Goal: Information Seeking & Learning: Learn about a topic

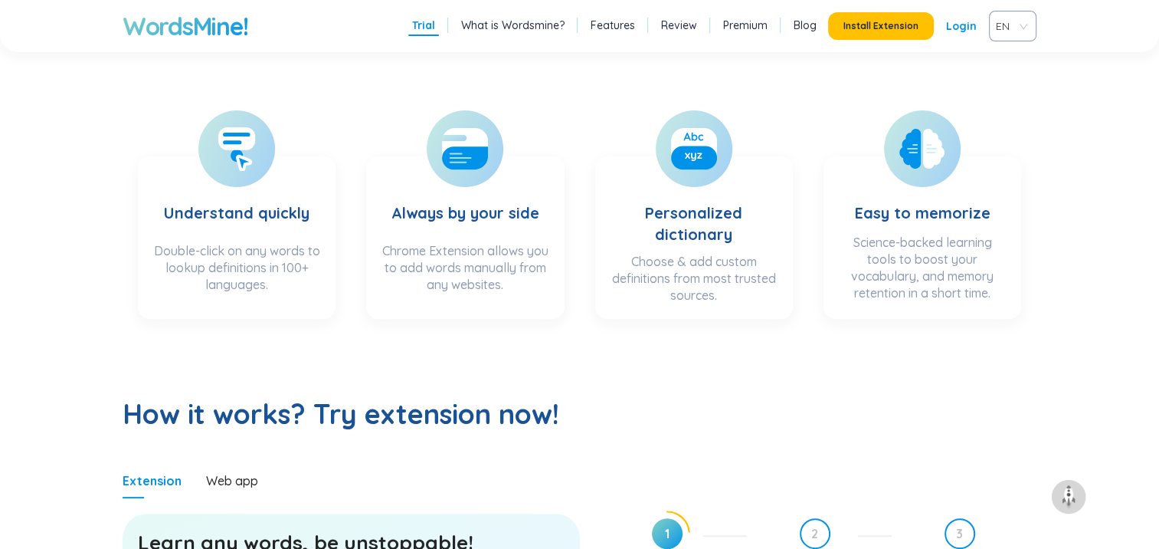
scroll to position [383, 0]
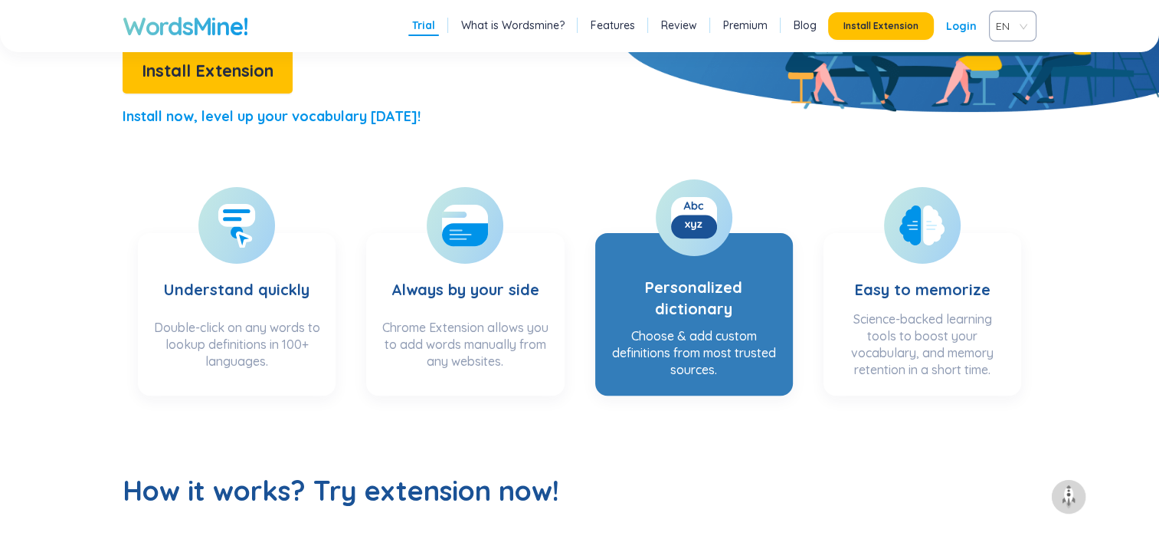
click at [699, 326] on section "Personalized dictionary Choose & add custom definitions from most trusted sourc…" at bounding box center [694, 314] width 198 height 162
click at [688, 222] on icon at bounding box center [687, 224] width 5 height 6
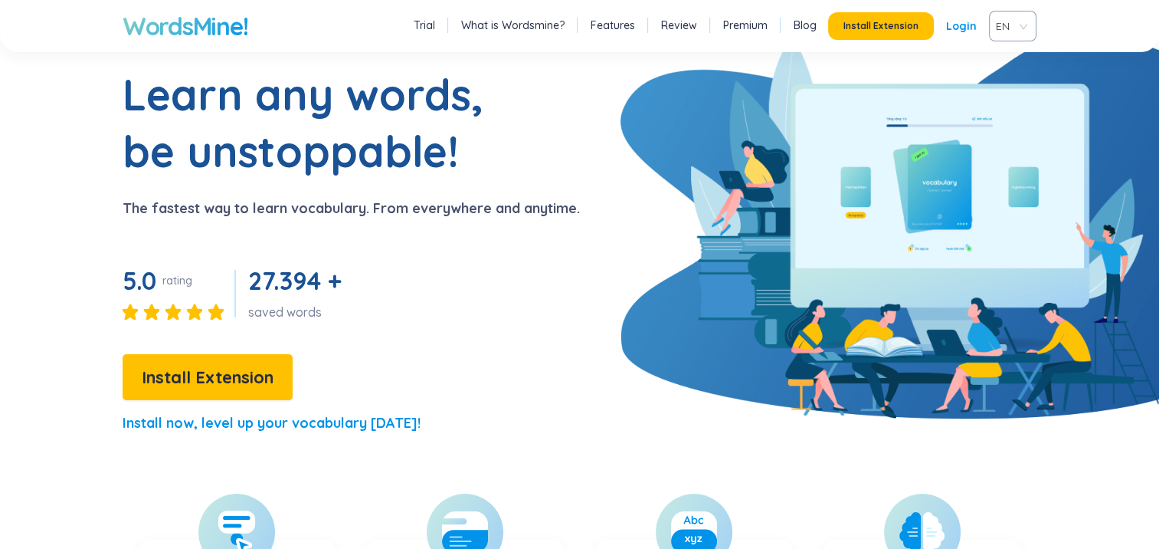
scroll to position [0, 0]
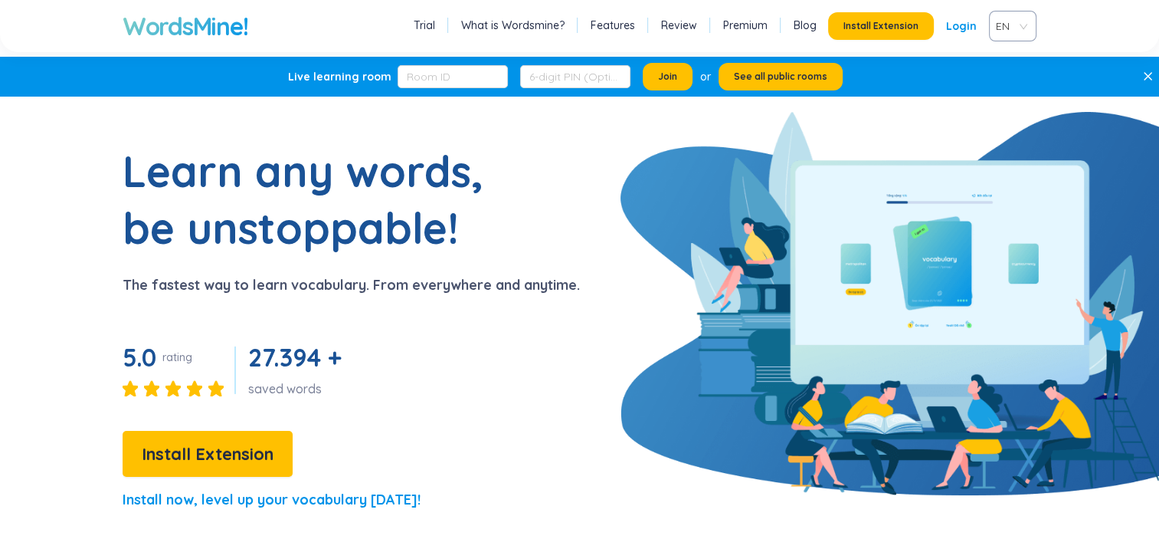
click at [432, 25] on link "Trial" at bounding box center [424, 25] width 21 height 15
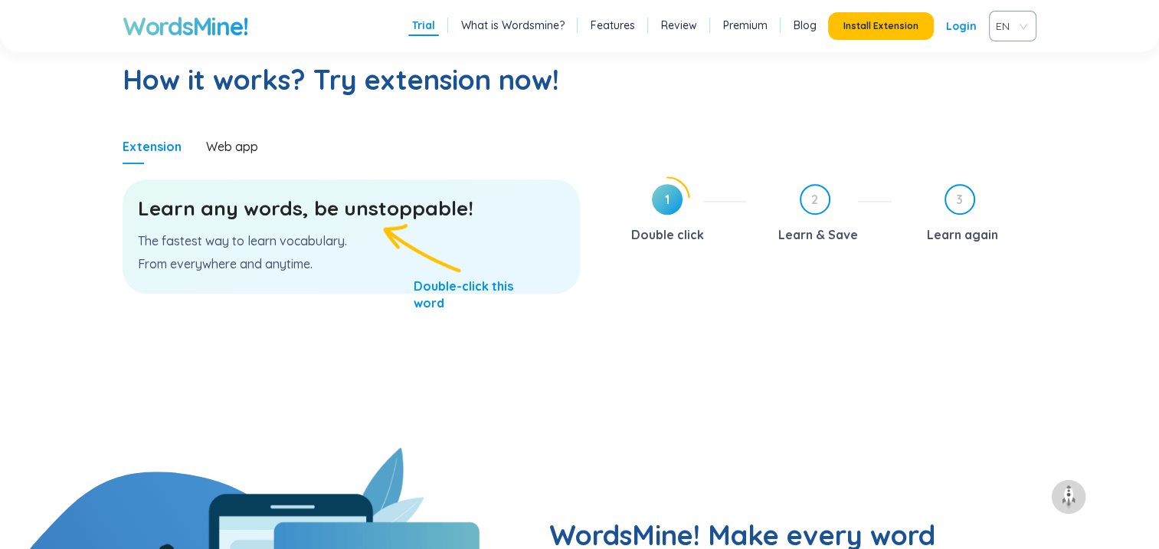
click at [273, 216] on h3 "Learn any words, be unstoppable!" at bounding box center [351, 209] width 427 height 28
click at [472, 319] on section "Learn any words, be unstoppable! The fastest way to learn vocabulary. From ever…" at bounding box center [351, 305] width 457 height 283
click at [359, 215] on h3 "Learn any words, be unstoppable!" at bounding box center [351, 209] width 427 height 28
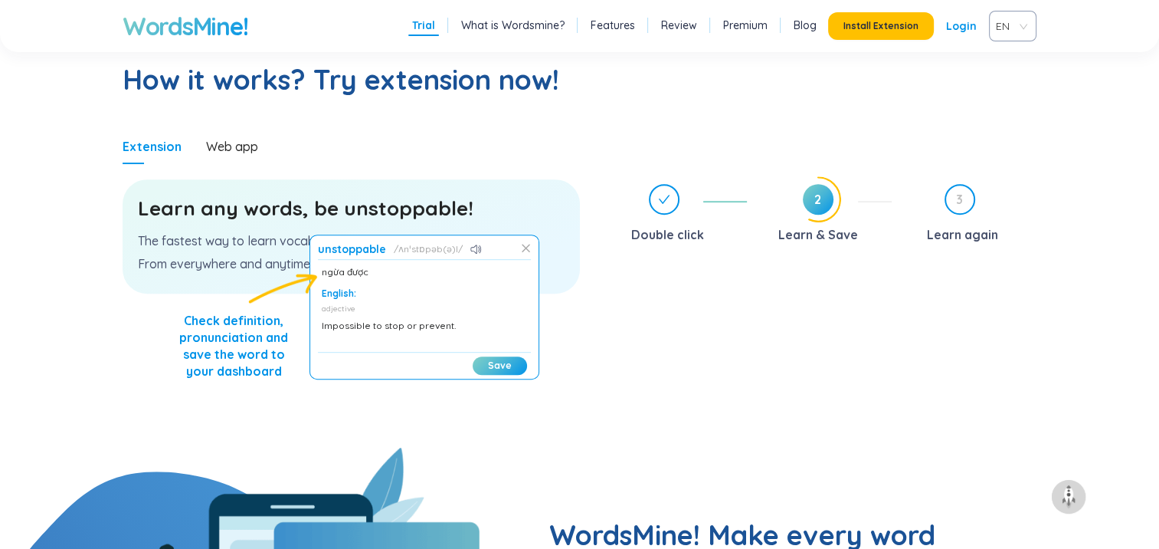
click at [529, 250] on icon at bounding box center [526, 248] width 10 height 10
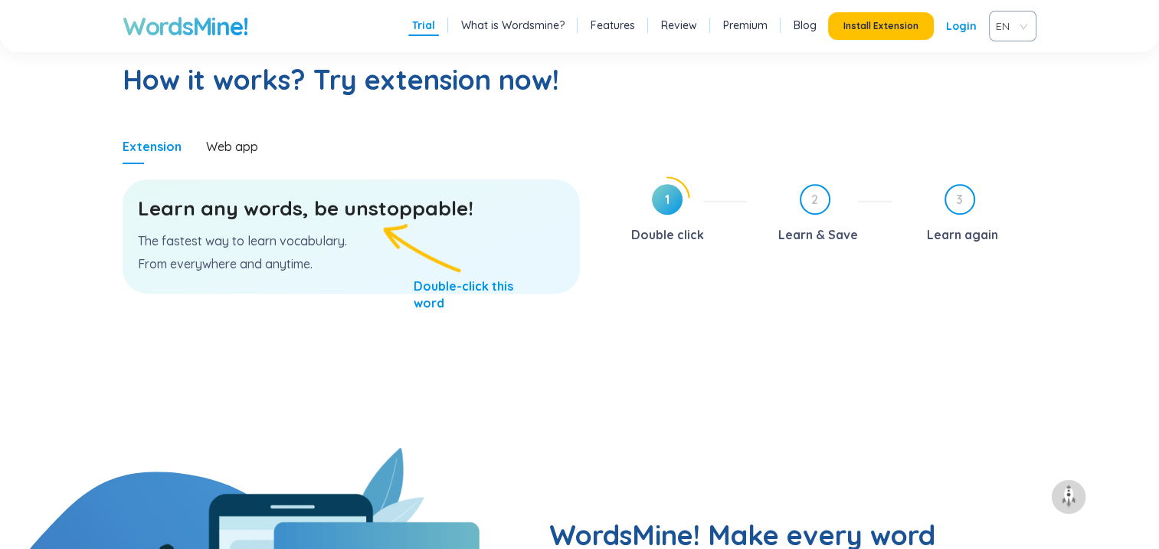
click at [197, 214] on h3 "Learn any words, be unstoppable!" at bounding box center [351, 209] width 427 height 28
click at [169, 205] on h3 "Learn any words, be unstoppable!" at bounding box center [351, 209] width 427 height 28
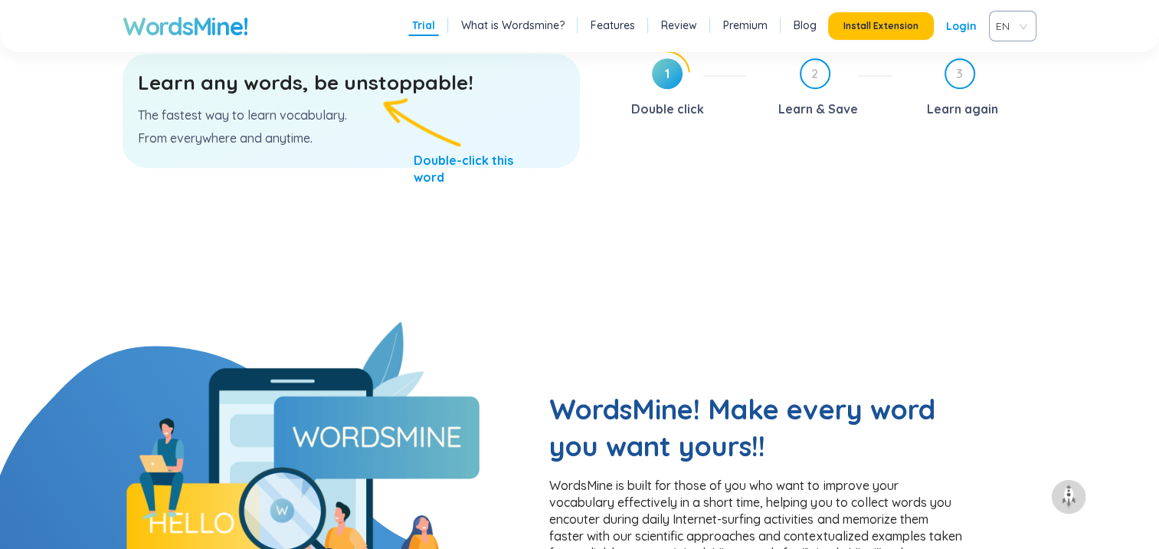
scroll to position [766, 0]
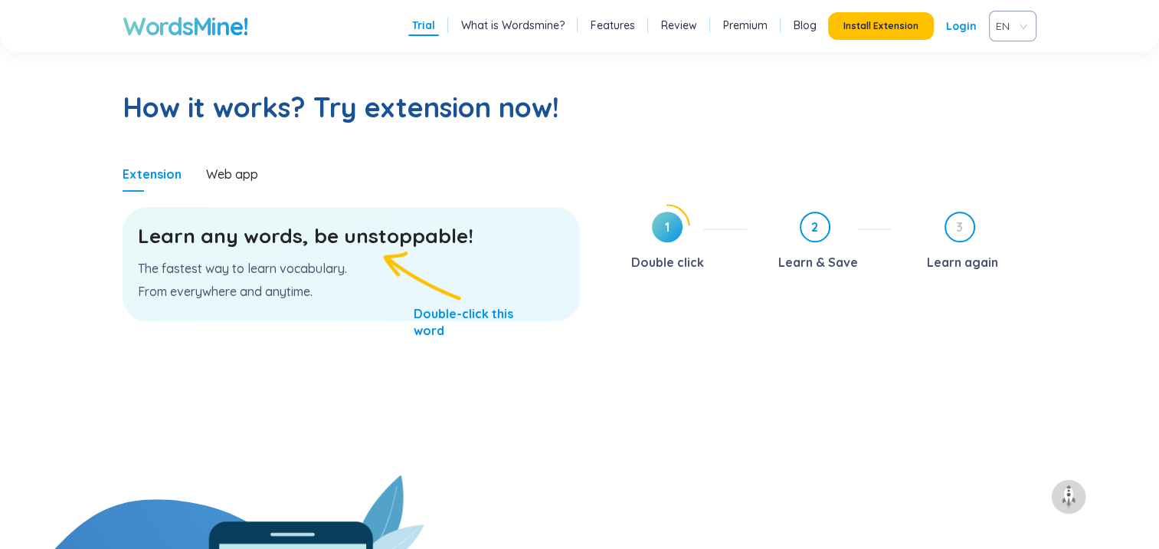
click at [813, 245] on div "2 Learn & Save" at bounding box center [825, 242] width 133 height 63
click at [664, 233] on span "1" at bounding box center [667, 226] width 31 height 31
click at [380, 240] on h3 "Learn any words, be unstoppable!" at bounding box center [351, 236] width 427 height 28
click at [374, 241] on h3 "Learn any words, be unstoppable!" at bounding box center [351, 236] width 427 height 28
click at [375, 241] on h3 "Learn any words, be unstoppable!" at bounding box center [351, 236] width 427 height 28
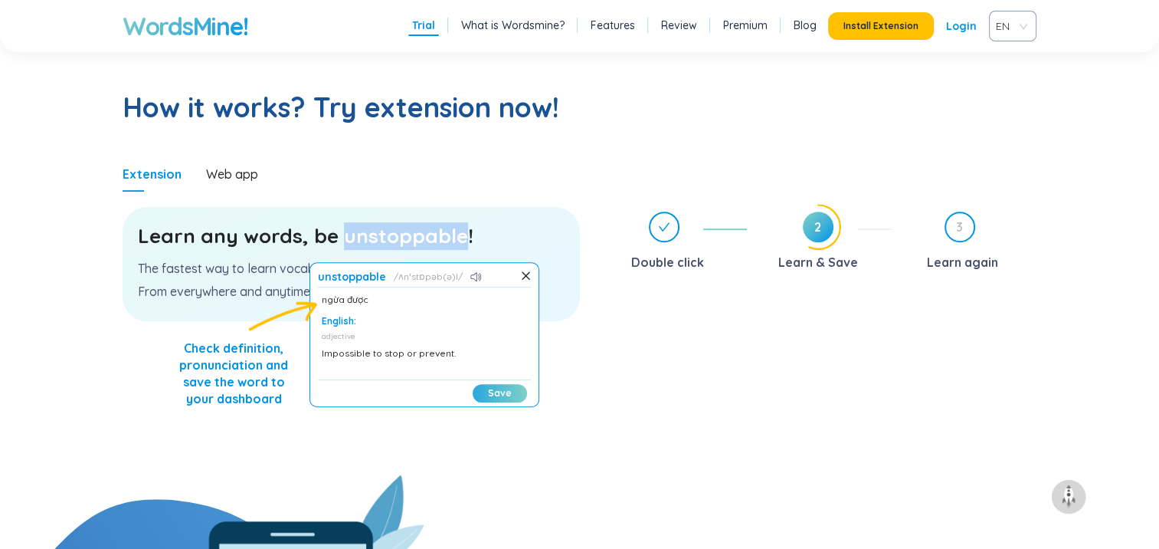
click at [496, 392] on button "Save" at bounding box center [500, 393] width 54 height 18
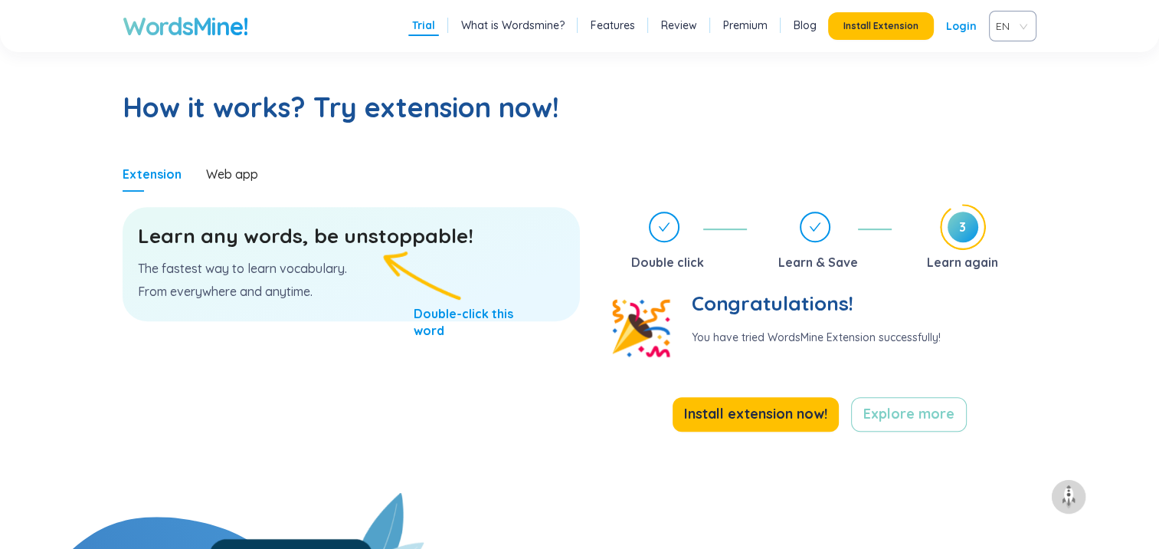
click at [961, 233] on span "3" at bounding box center [963, 226] width 31 height 31
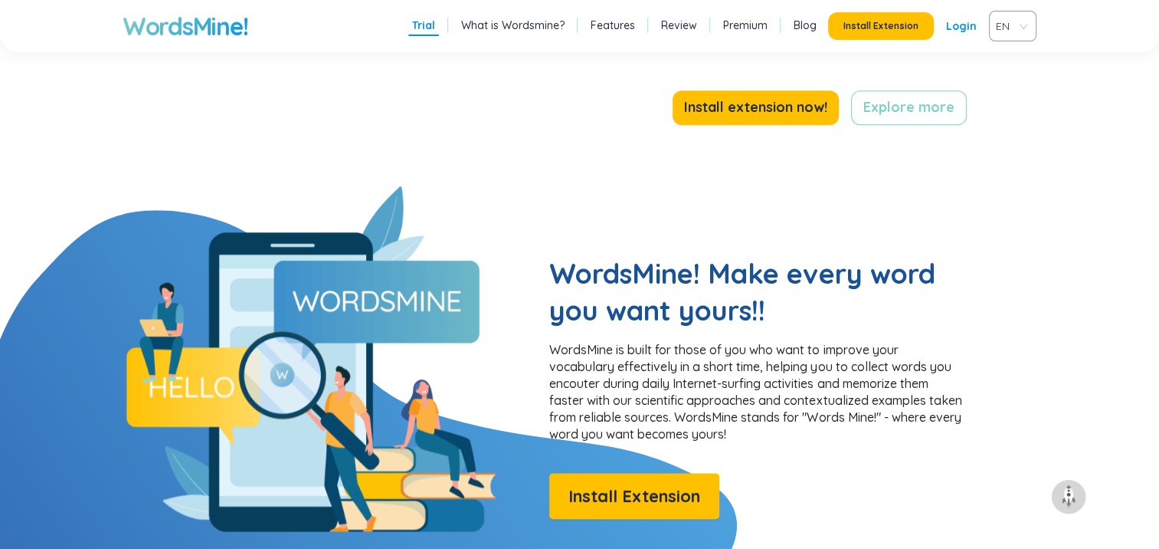
scroll to position [689, 0]
